Goal: Find specific page/section

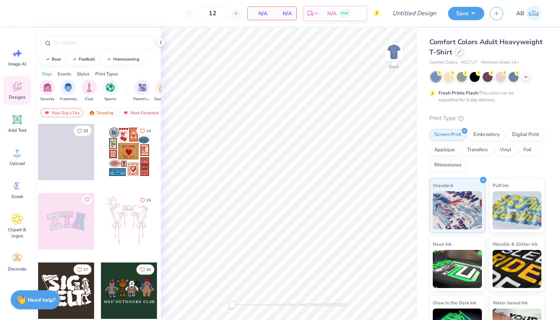
click at [460, 56] on div "Comfort Colors Adult Heavyweight T-Shirt" at bounding box center [486, 47] width 115 height 21
click at [458, 52] on icon at bounding box center [460, 52] width 4 height 4
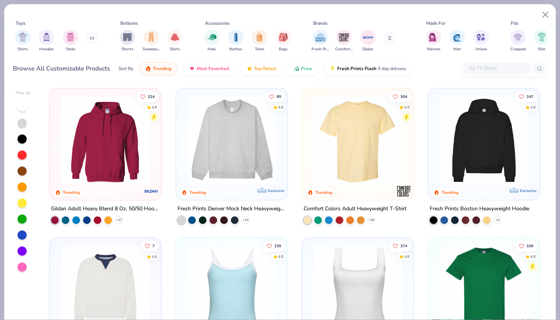
click at [480, 64] on input "text" at bounding box center [496, 68] width 59 height 9
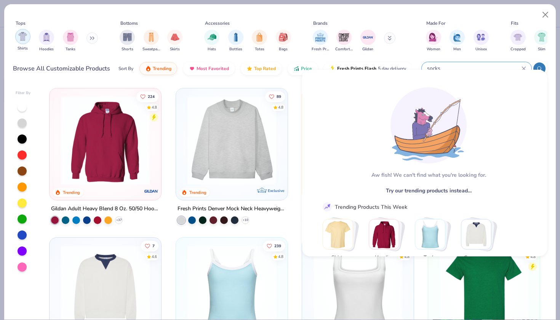
type input "socks"
click at [24, 32] on img "filter for Shirts" at bounding box center [22, 36] width 9 height 9
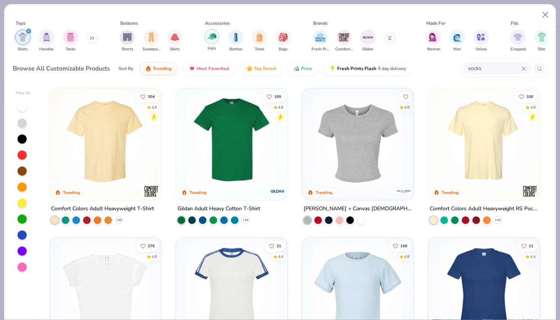
click at [212, 32] on img "filter for Hats" at bounding box center [212, 36] width 9 height 9
click at [28, 30] on icon "filter for Shirts" at bounding box center [28, 31] width 3 height 3
